Goal: Transaction & Acquisition: Purchase product/service

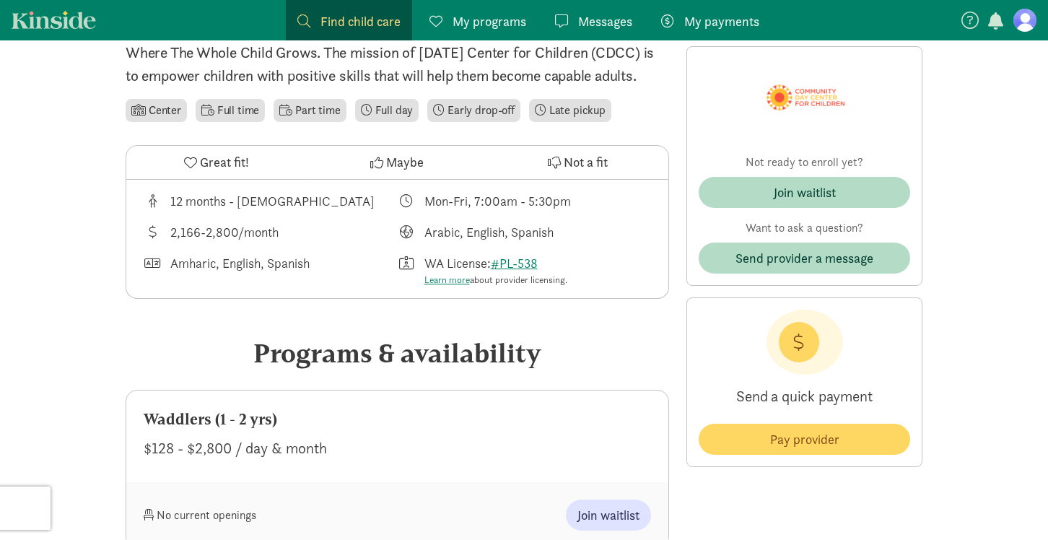
scroll to position [394, 0]
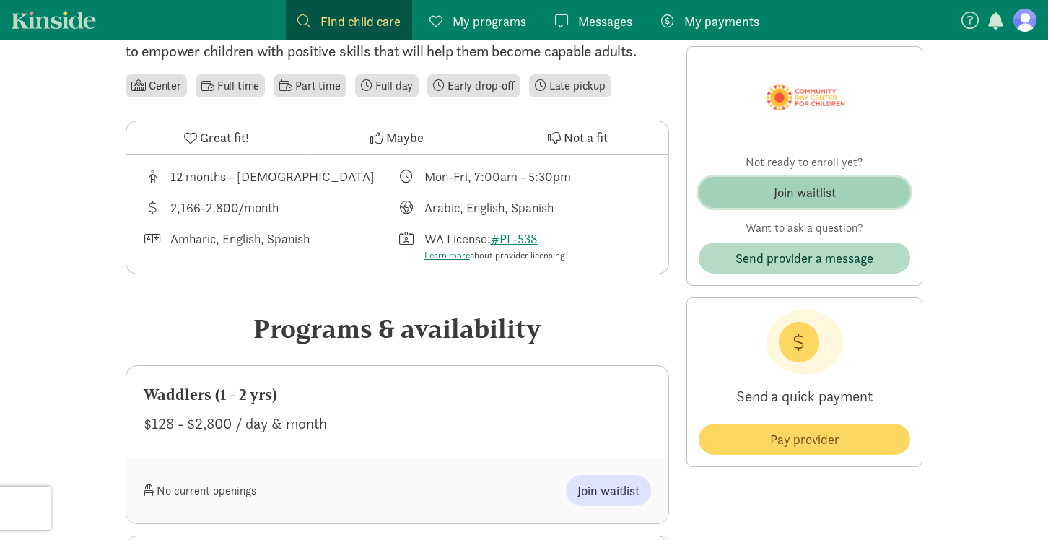
click at [732, 185] on span "Join waitlist" at bounding box center [804, 192] width 188 height 19
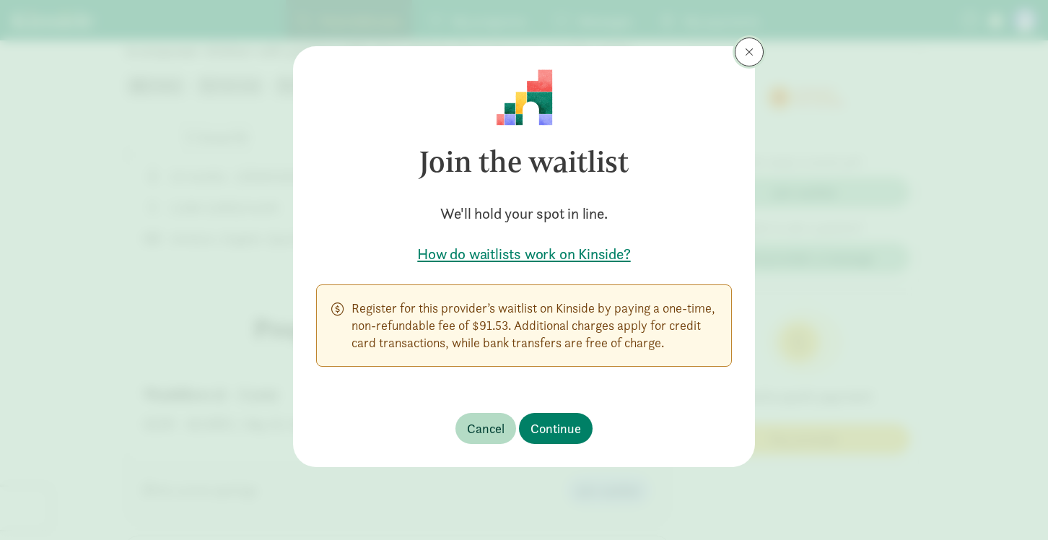
click at [744, 57] on button at bounding box center [749, 52] width 29 height 29
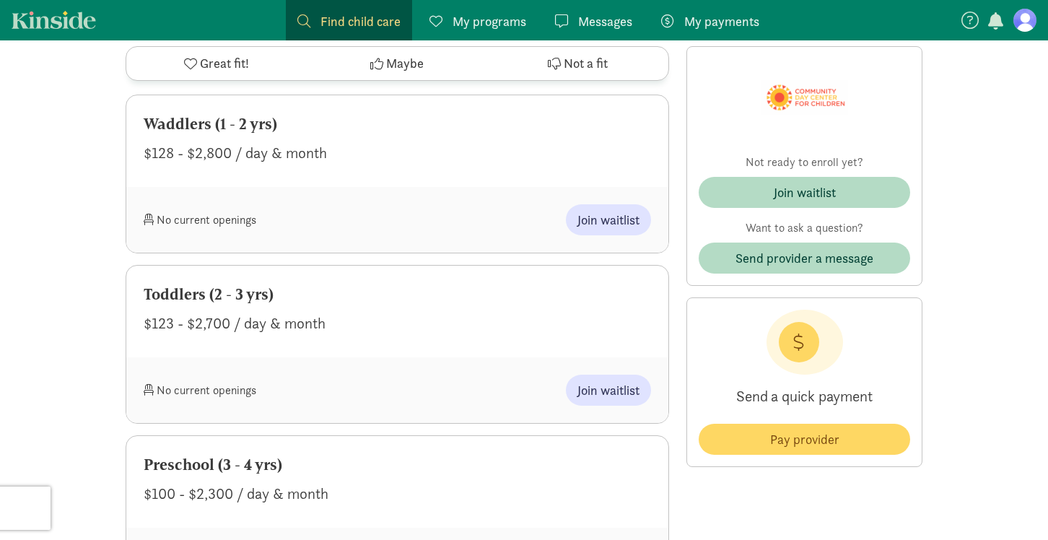
scroll to position [677, 0]
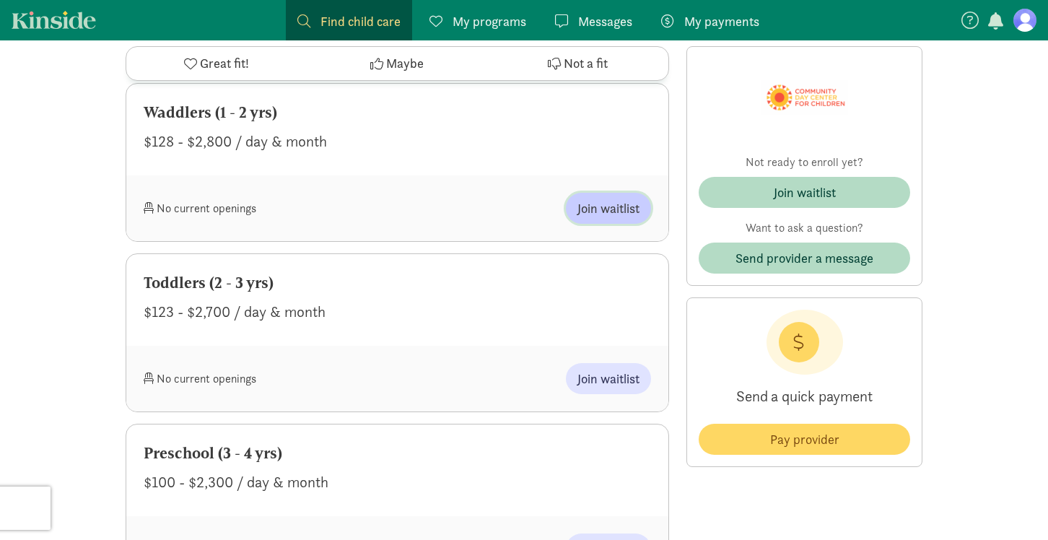
click at [607, 218] on span "Join waitlist" at bounding box center [609, 208] width 62 height 19
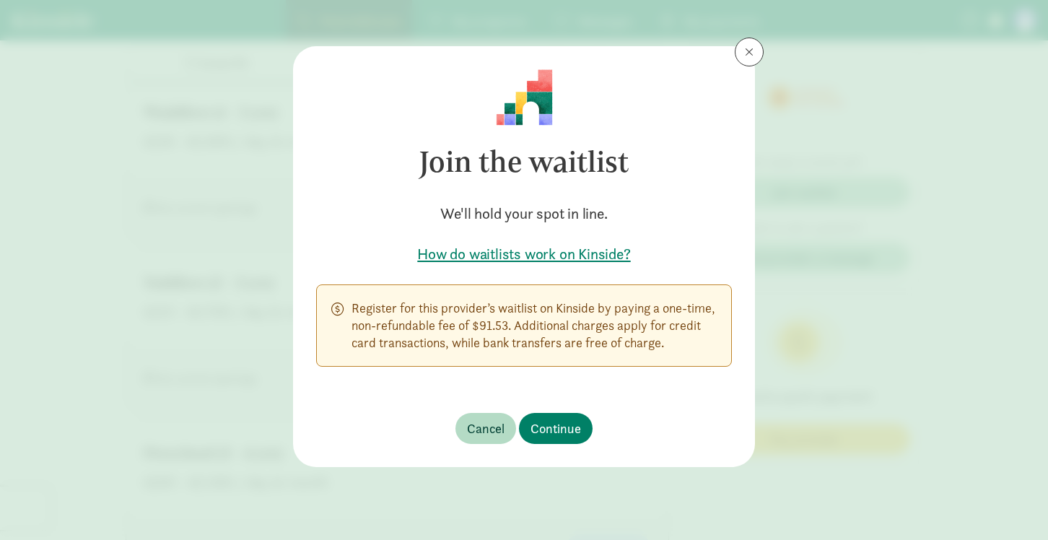
click at [582, 246] on h5 "How do waitlists work on Kinside?" at bounding box center [524, 254] width 416 height 20
click at [747, 56] on span at bounding box center [749, 52] width 9 height 12
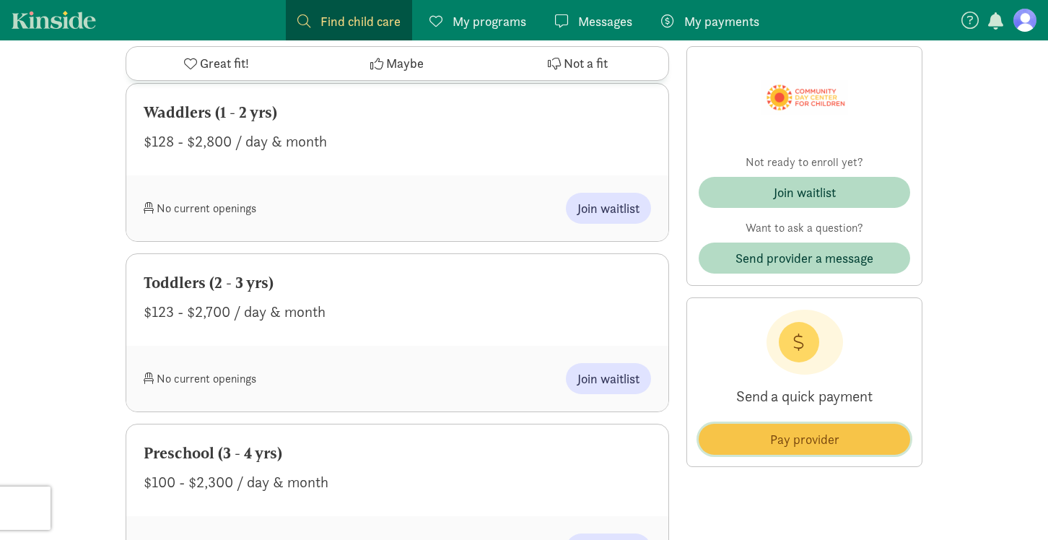
click at [742, 436] on span "Pay provider" at bounding box center [804, 439] width 188 height 19
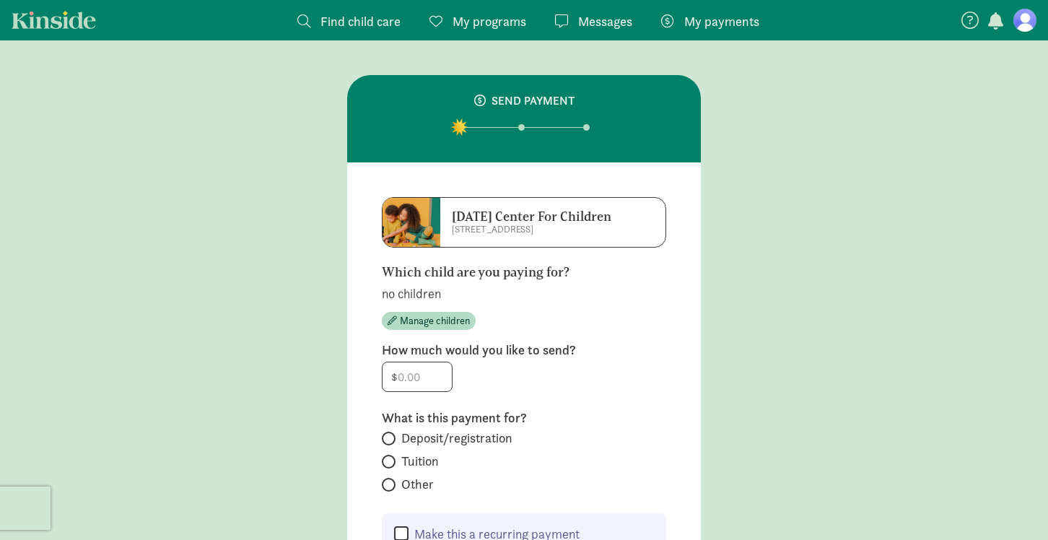
click at [807, 134] on main "SEND PAYMENT [DATE] Center For Children [STREET_ADDRESS] child are you paying f…" at bounding box center [524, 347] width 1048 height 614
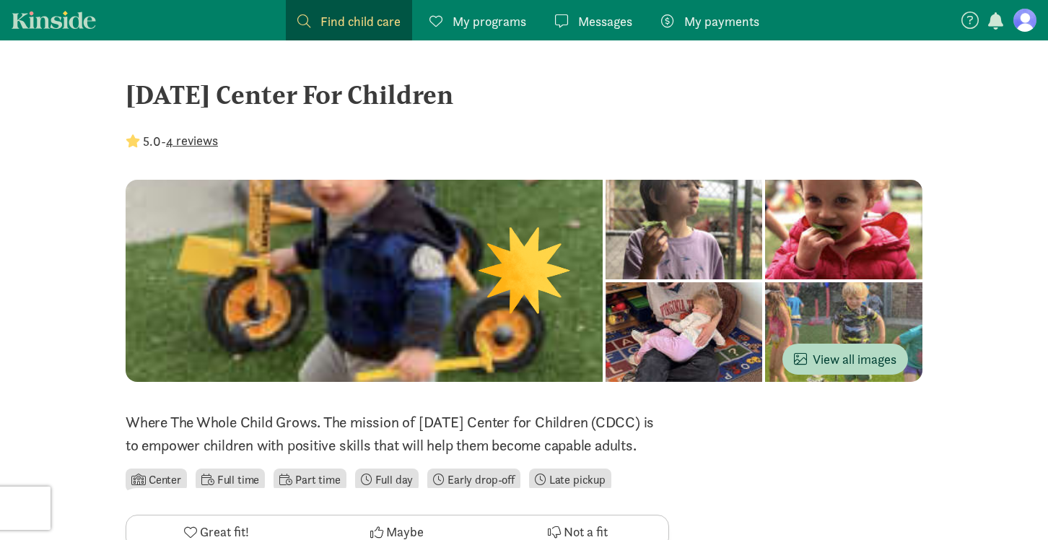
scroll to position [677, 0]
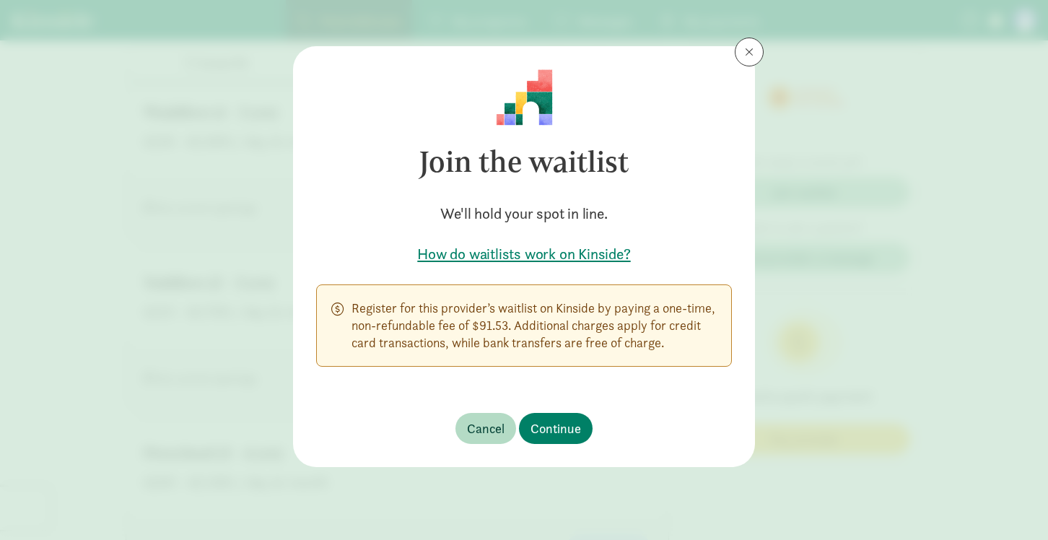
click at [749, 35] on div "Join the waitlist We'll hold your spot in line. How do waitlists work on Kinsid…" at bounding box center [524, 270] width 1048 height 540
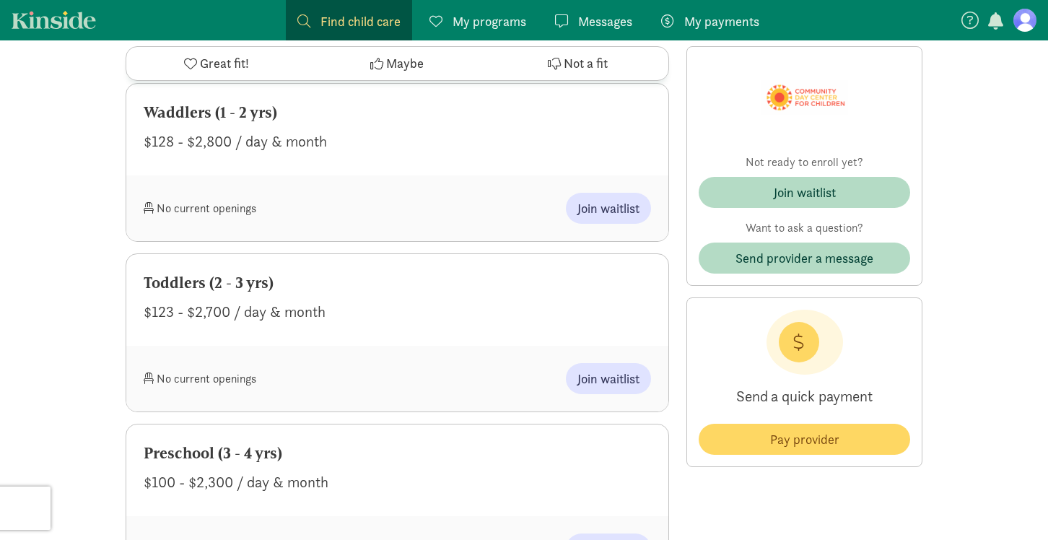
click at [749, 49] on span at bounding box center [749, 52] width 9 height 12
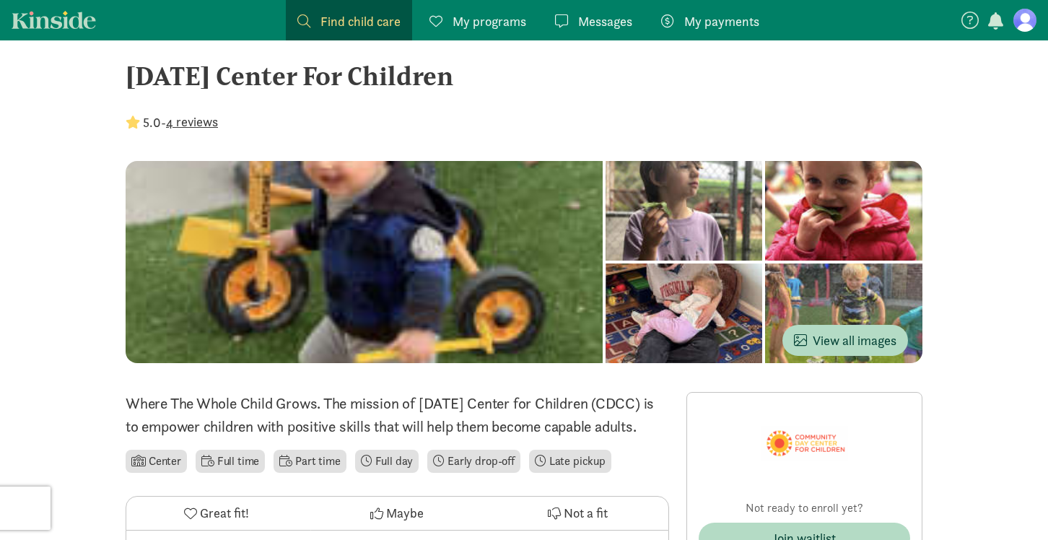
scroll to position [0, 0]
